Goal: Transaction & Acquisition: Download file/media

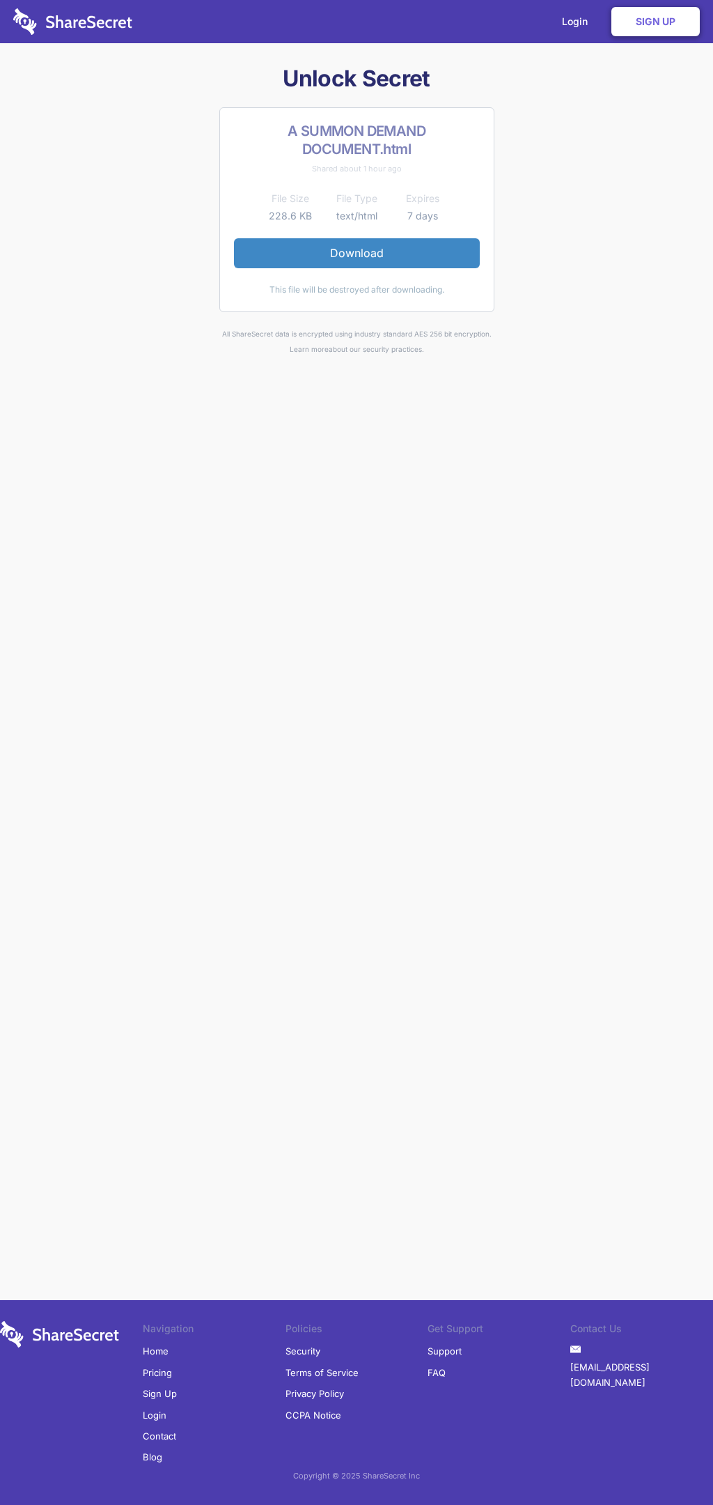
click at [357, 253] on link "Download" at bounding box center [357, 252] width 246 height 29
